Goal: Check status: Check status

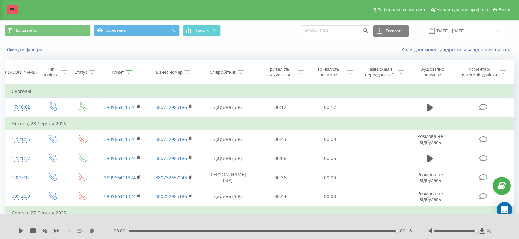
click at [10, 10] on link at bounding box center [13, 9] width 12 height 9
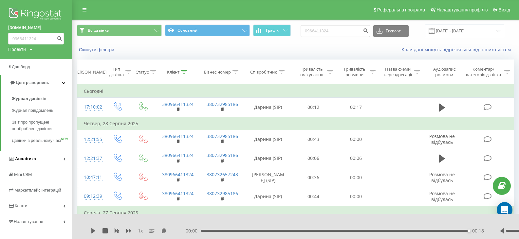
click at [39, 165] on link "Аналiтика" at bounding box center [36, 159] width 72 height 16
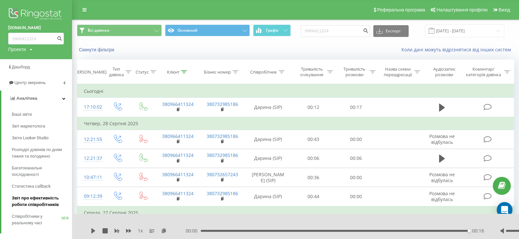
click at [44, 201] on span "Звіт про ефективність роботи співробітників" at bounding box center [40, 201] width 57 height 13
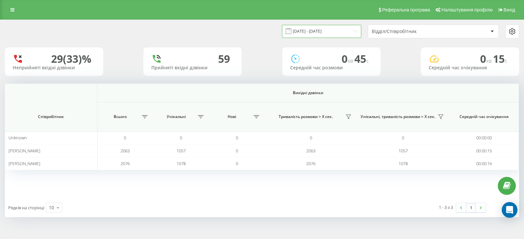
click at [325, 35] on input "22.08.2025 - 22.09.2025" at bounding box center [321, 31] width 79 height 13
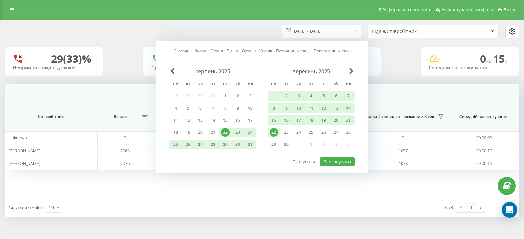
click at [271, 132] on div "22" at bounding box center [273, 132] width 9 height 9
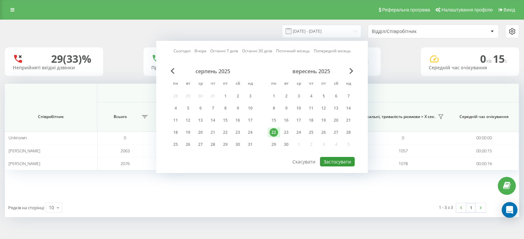
click at [336, 164] on button "Застосувати" at bounding box center [337, 161] width 35 height 9
type input "22.09.2025 - 22.09.2025"
